Goal: Task Accomplishment & Management: Use online tool/utility

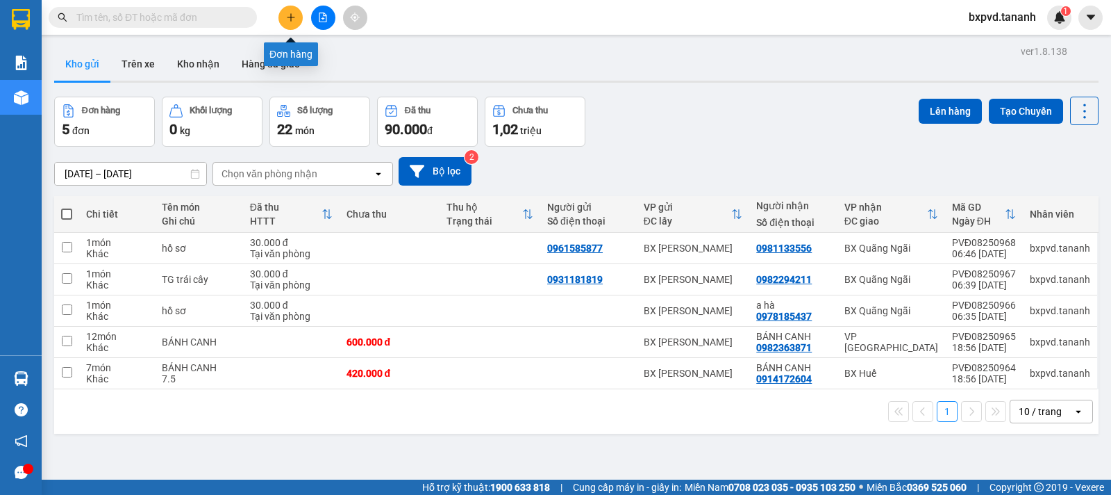
click at [289, 15] on icon "plus" at bounding box center [291, 18] width 10 height 10
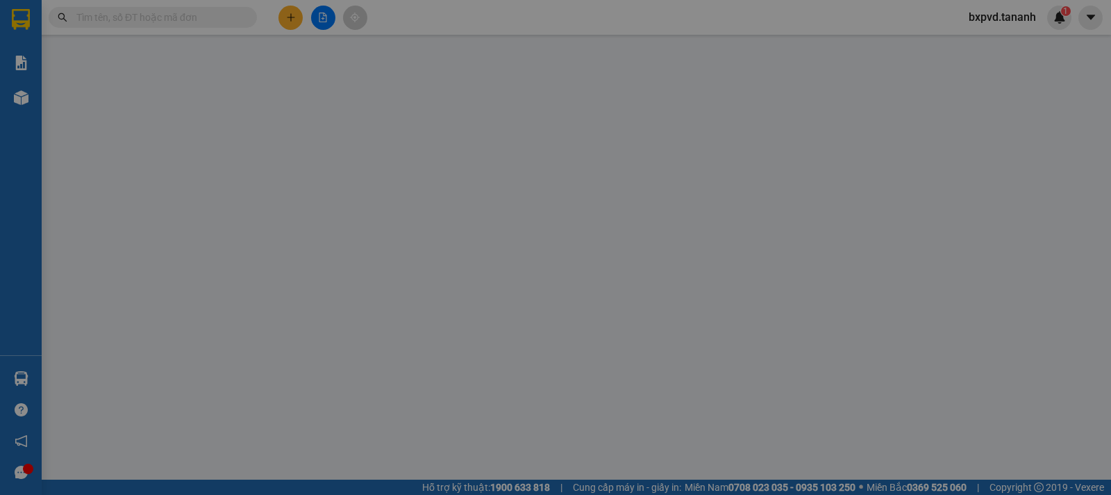
click at [219, 17] on div "TẠO ĐƠN HÀNG Yêu cầu xuất hóa đơn điện tử Transit Pickup Surcharge Ids Transit …" at bounding box center [555, 247] width 1111 height 495
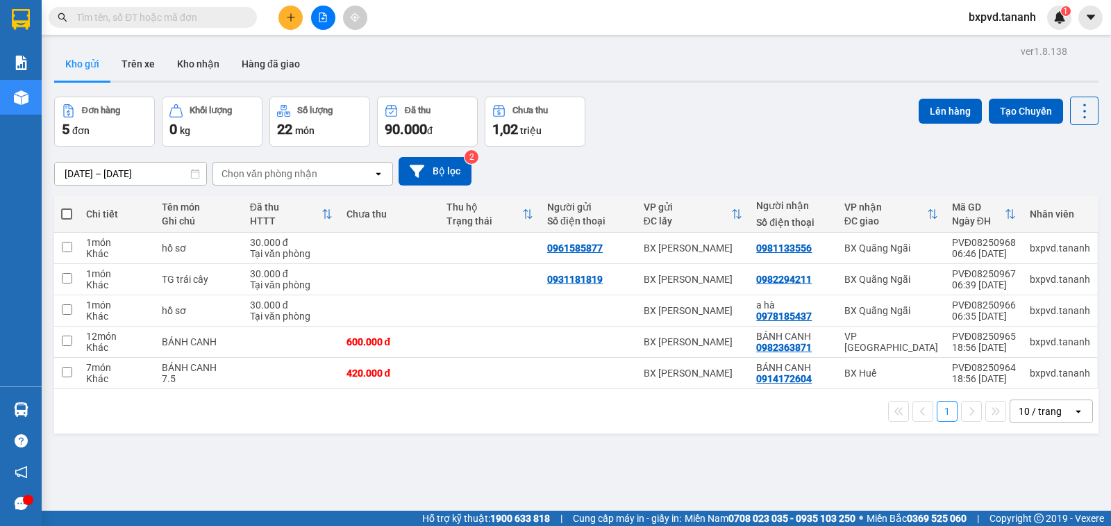
click at [151, 15] on input "text" at bounding box center [158, 17] width 164 height 15
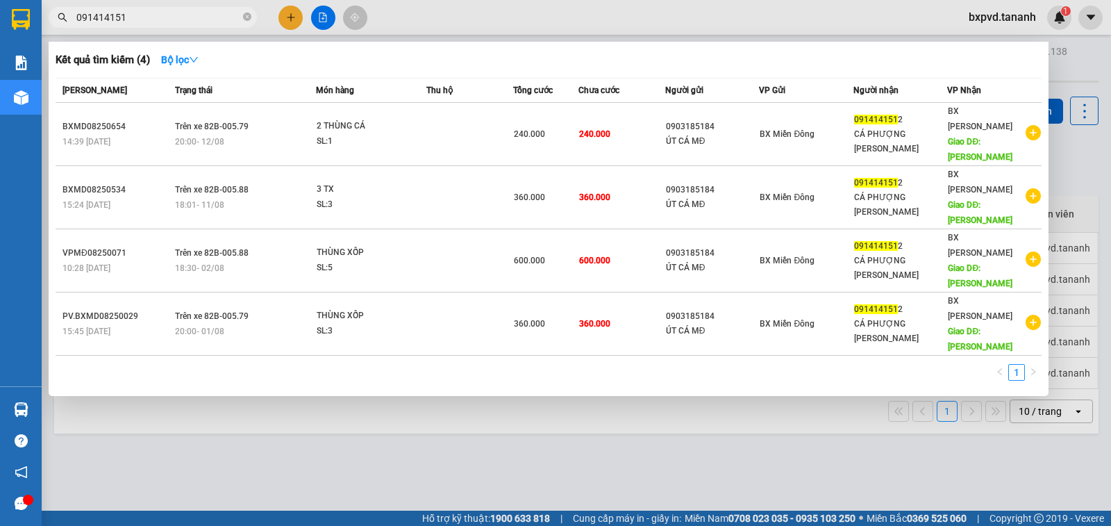
type input "0914141512"
